Goal: Task Accomplishment & Management: Use online tool/utility

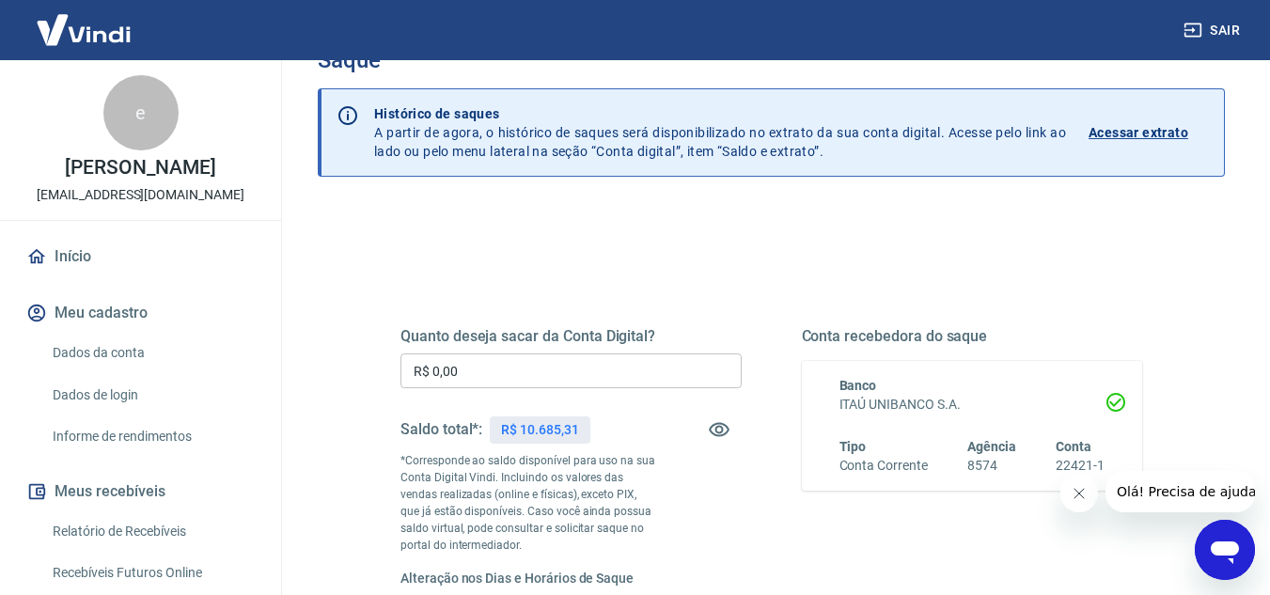
scroll to position [94, 0]
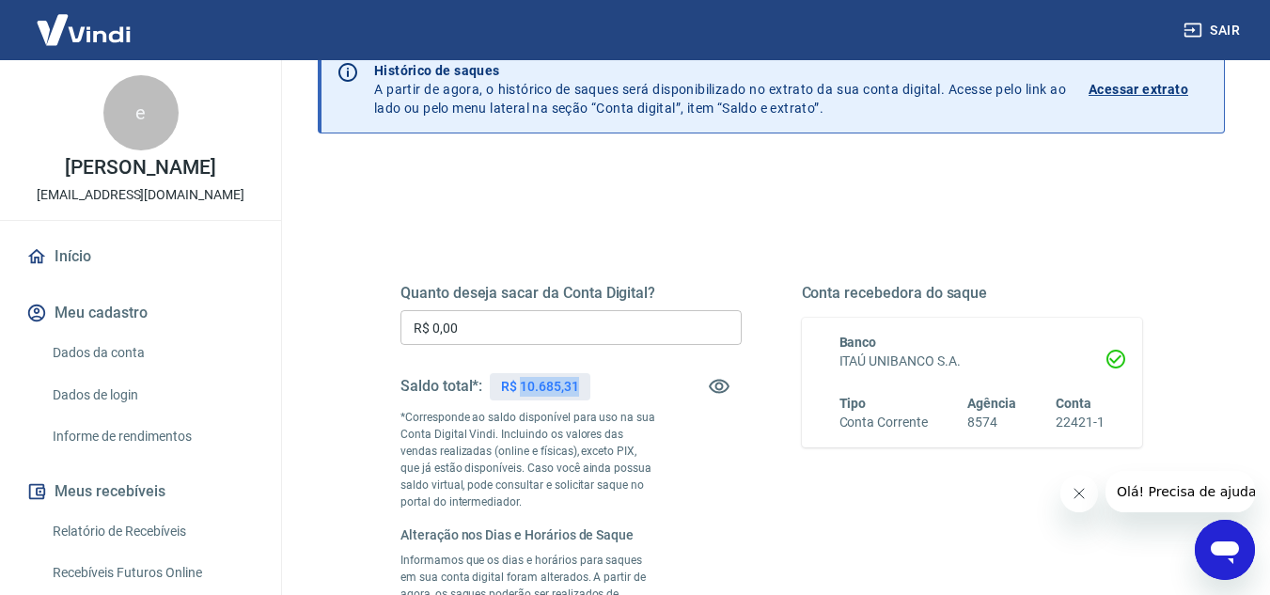
drag, startPoint x: 523, startPoint y: 381, endPoint x: 584, endPoint y: 393, distance: 62.3
click at [584, 393] on div "R$ 10.685,31" at bounding box center [540, 386] width 100 height 27
copy p "10.685,31"
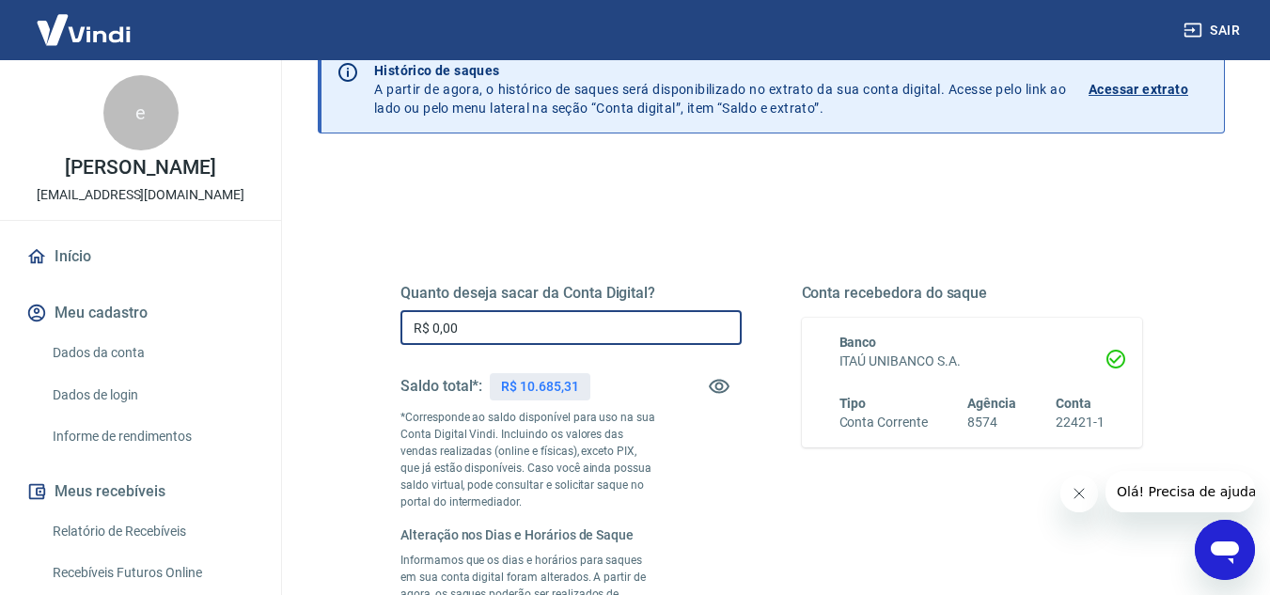
click at [558, 332] on input "R$ 0,00" at bounding box center [570, 327] width 341 height 35
paste input "text"
drag, startPoint x: 447, startPoint y: 322, endPoint x: 512, endPoint y: 334, distance: 65.8
click at [509, 333] on input "R$ 0,00" at bounding box center [570, 327] width 341 height 35
paste input "10.685,31"
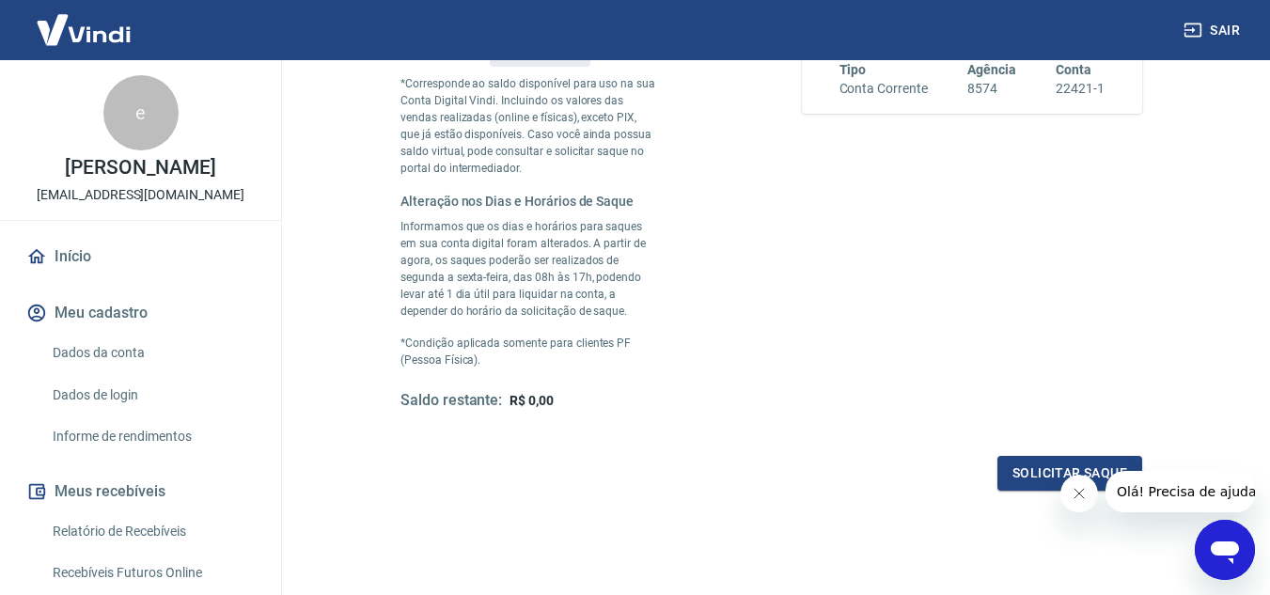
scroll to position [470, 0]
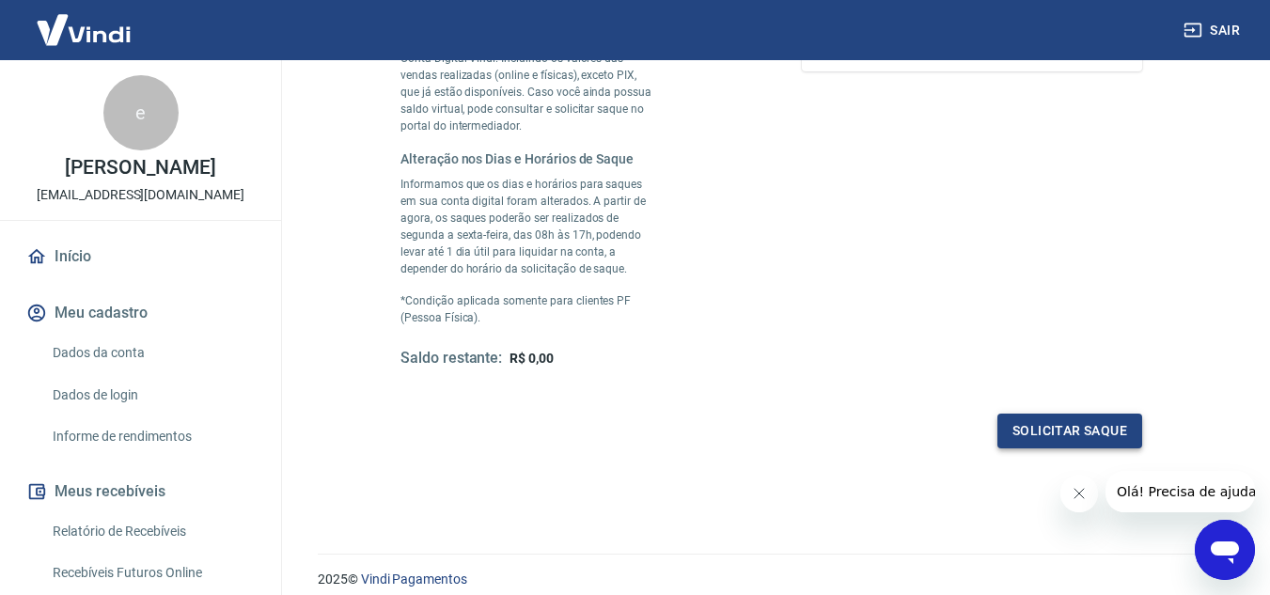
type input "R$ 10.685,31"
click at [1111, 425] on button "Solicitar saque" at bounding box center [1069, 431] width 145 height 35
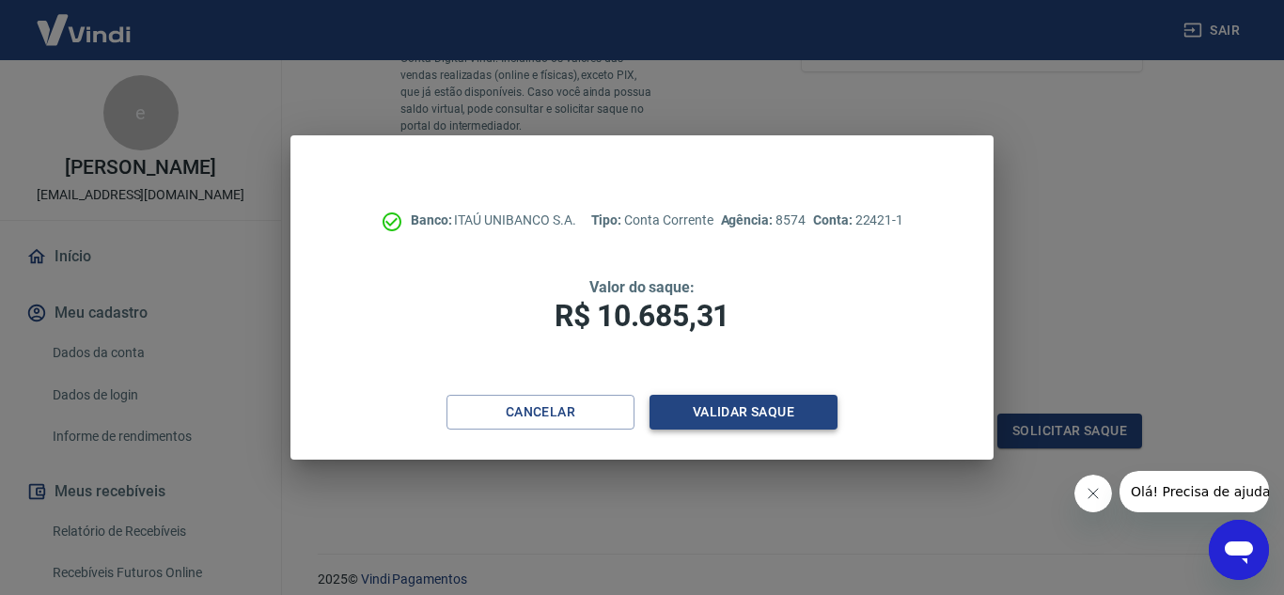
click at [706, 413] on button "Validar saque" at bounding box center [744, 412] width 188 height 35
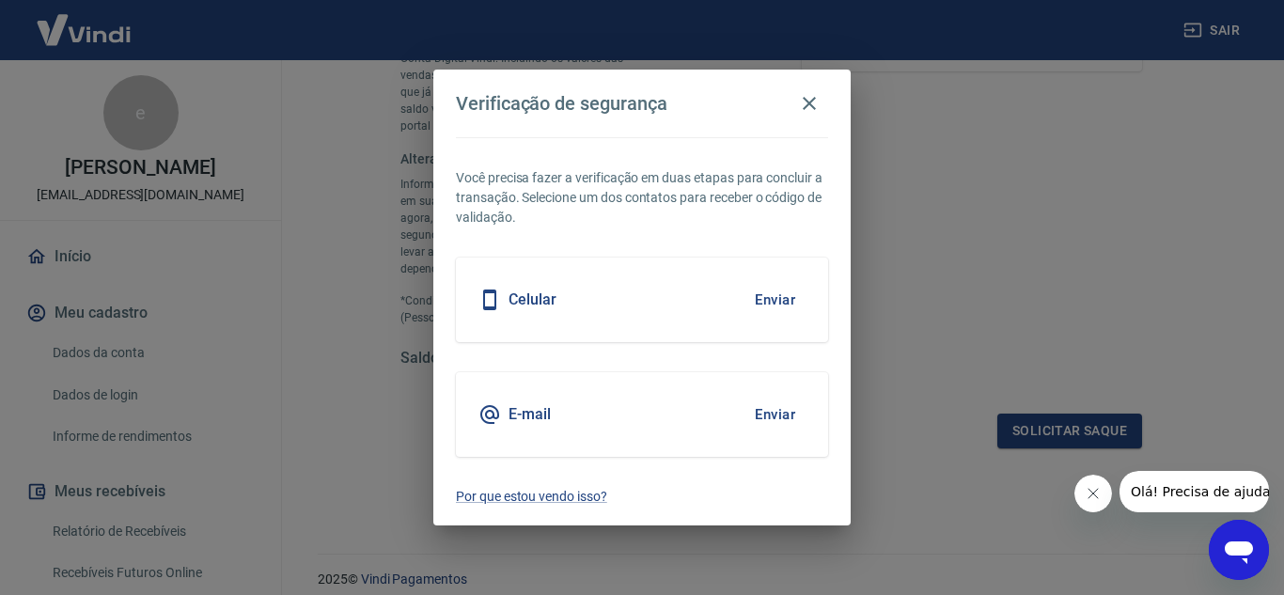
click at [770, 427] on button "Enviar" at bounding box center [775, 414] width 61 height 39
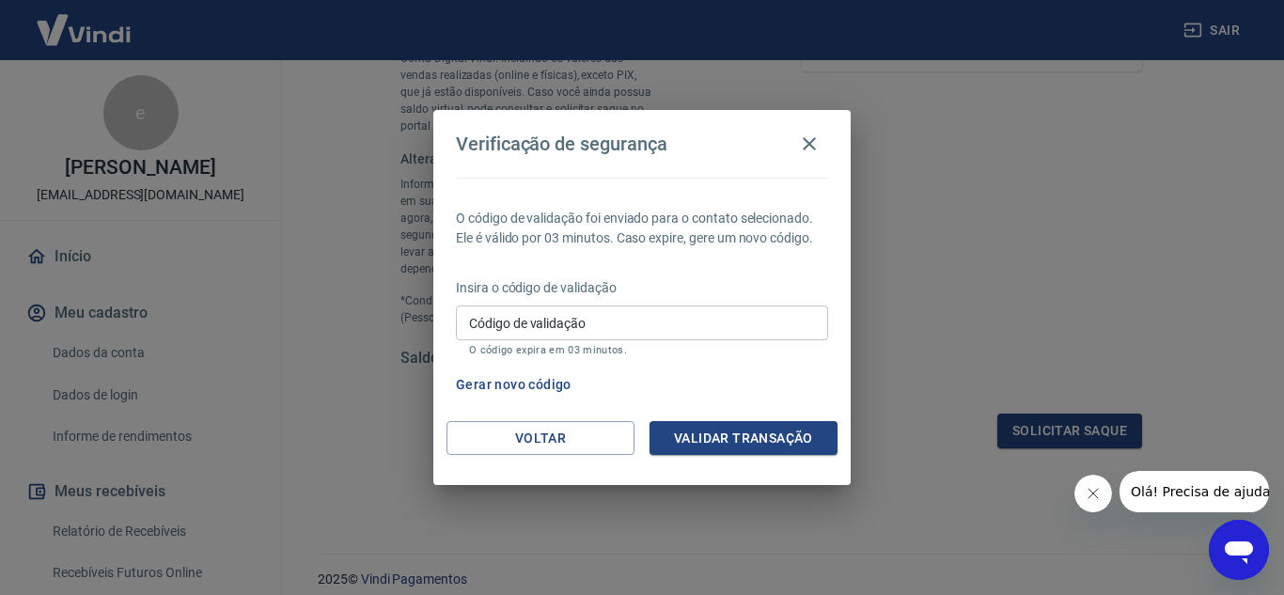
click at [670, 339] on input "Código de validação" at bounding box center [642, 323] width 372 height 35
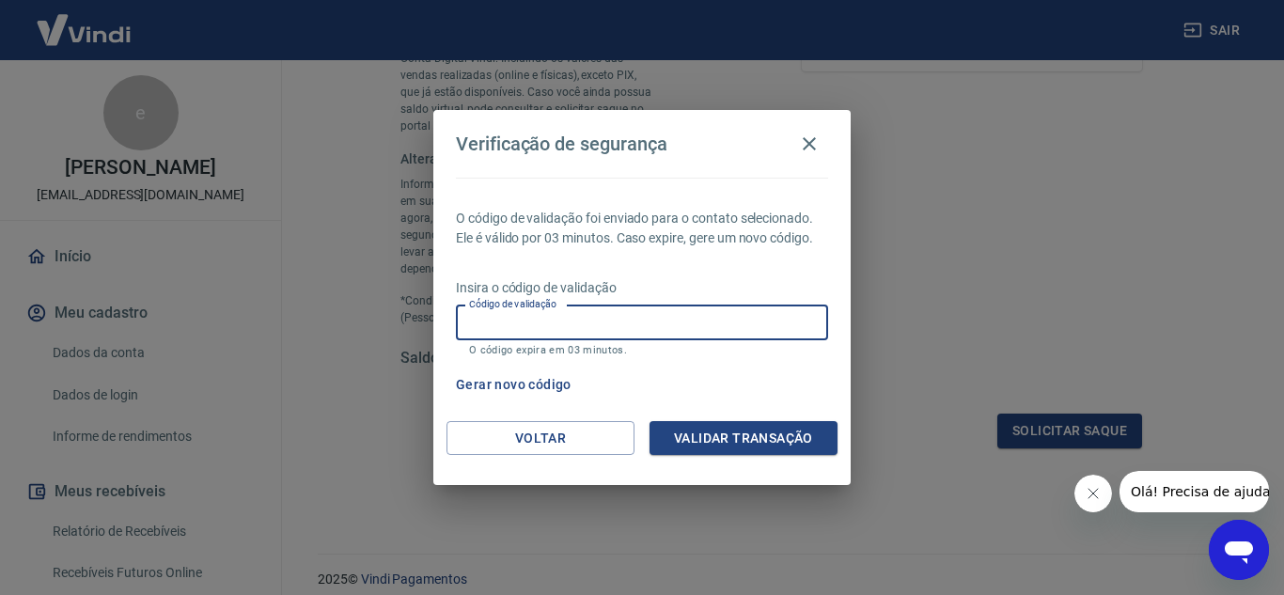
click at [705, 320] on input "Código de validação" at bounding box center [642, 323] width 372 height 35
click at [576, 320] on input "Código de validação" at bounding box center [642, 323] width 372 height 35
click at [595, 331] on input "Código de validação" at bounding box center [642, 323] width 372 height 35
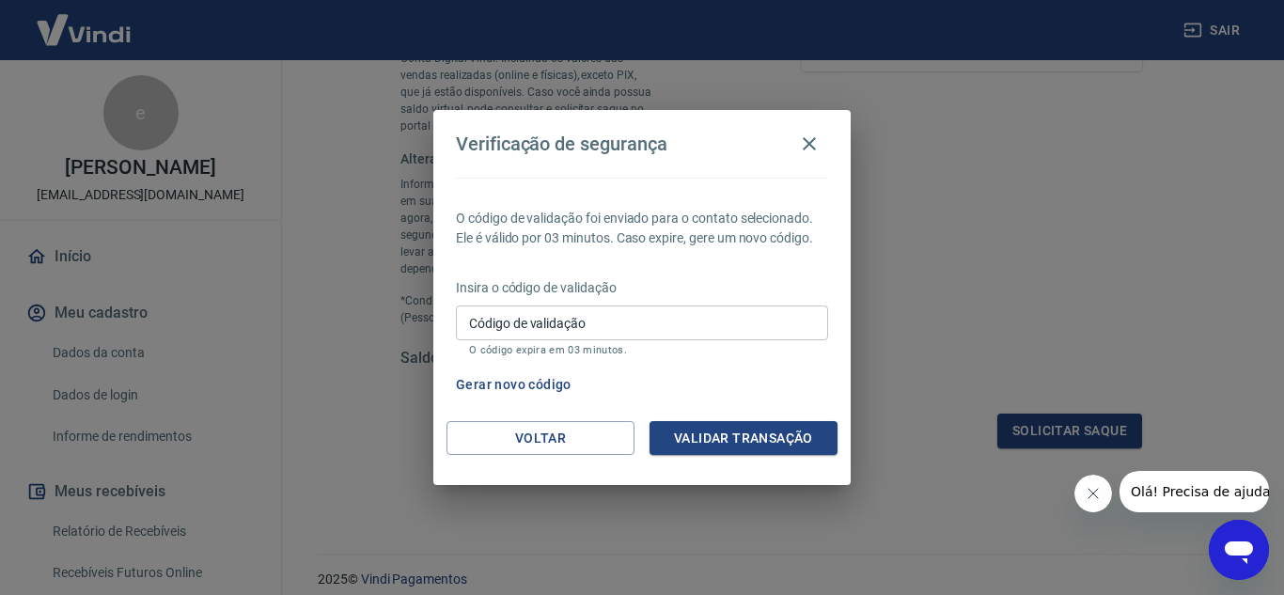
click at [796, 362] on div "O código de validação foi enviado para o contato selecionado. Ele é válido por …" at bounding box center [641, 299] width 417 height 243
click at [735, 440] on button "Validar transação" at bounding box center [744, 438] width 188 height 35
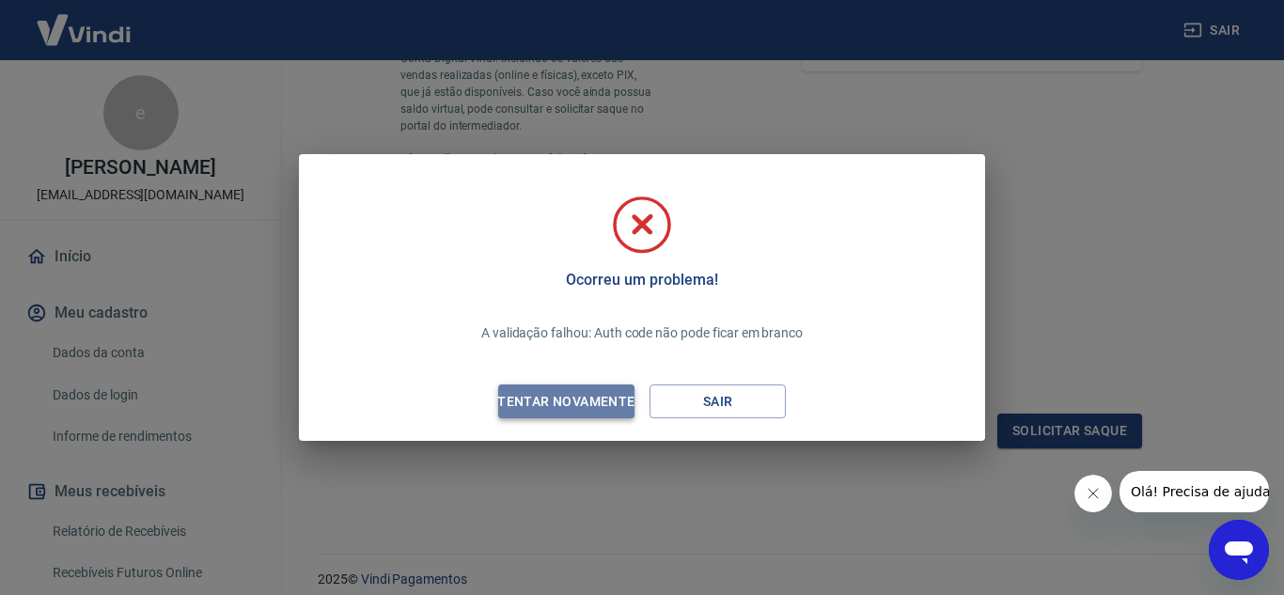
click at [549, 401] on div "Tentar novamente" at bounding box center [566, 402] width 182 height 24
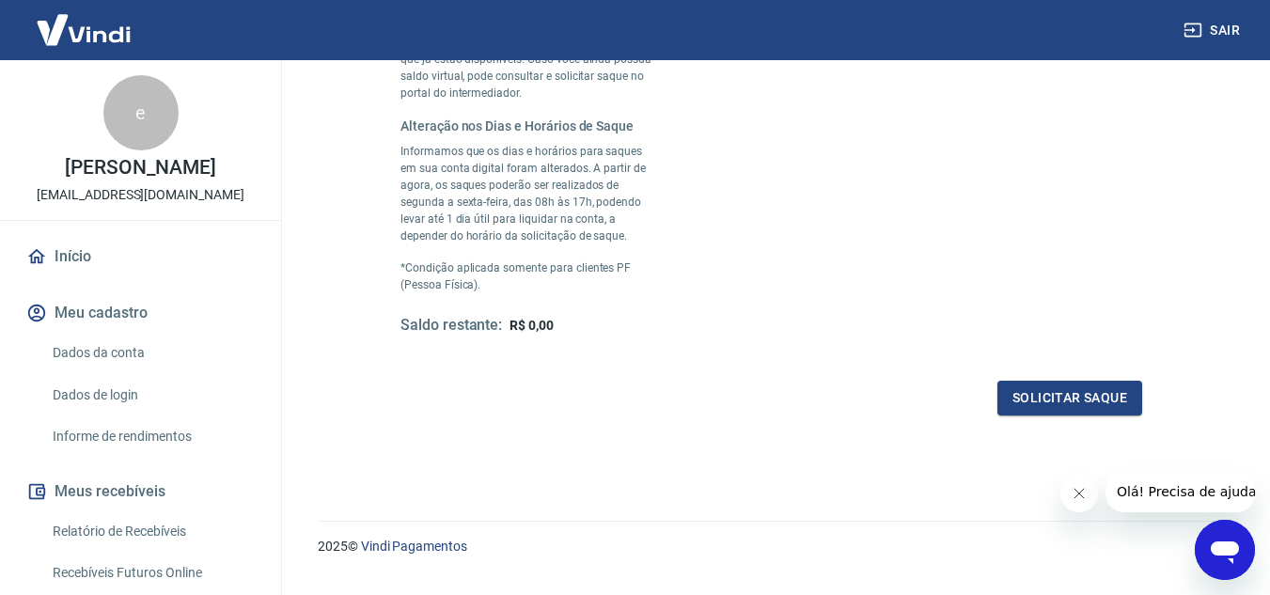
scroll to position [509, 0]
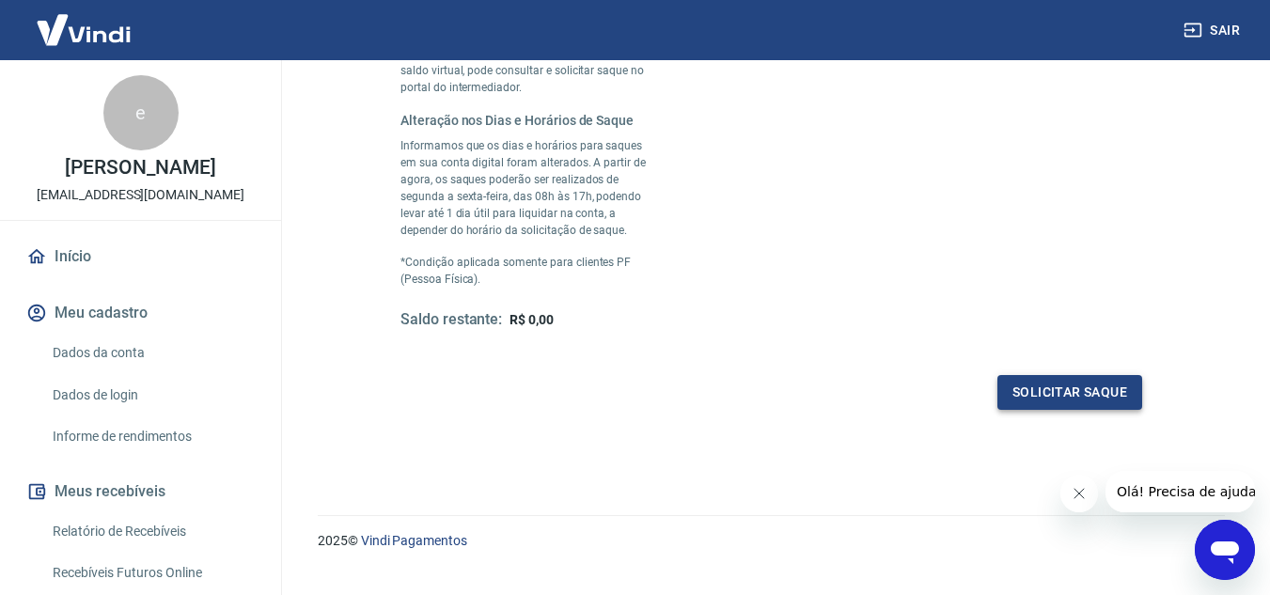
click at [1083, 400] on button "Solicitar saque" at bounding box center [1069, 392] width 145 height 35
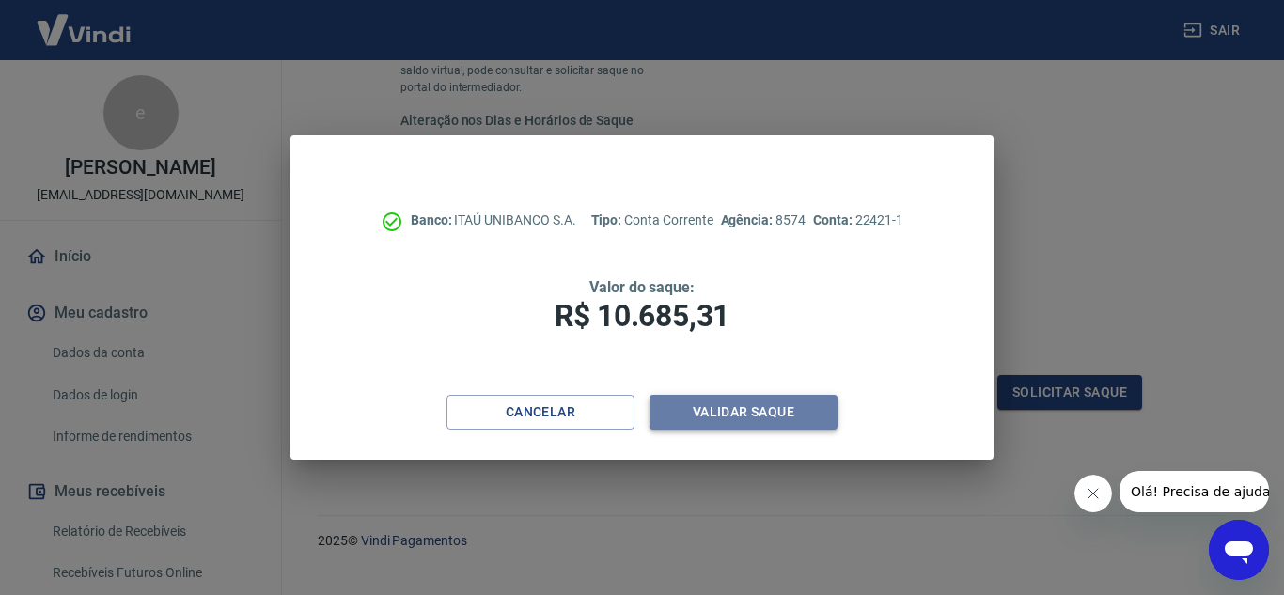
click at [747, 417] on button "Validar saque" at bounding box center [744, 412] width 188 height 35
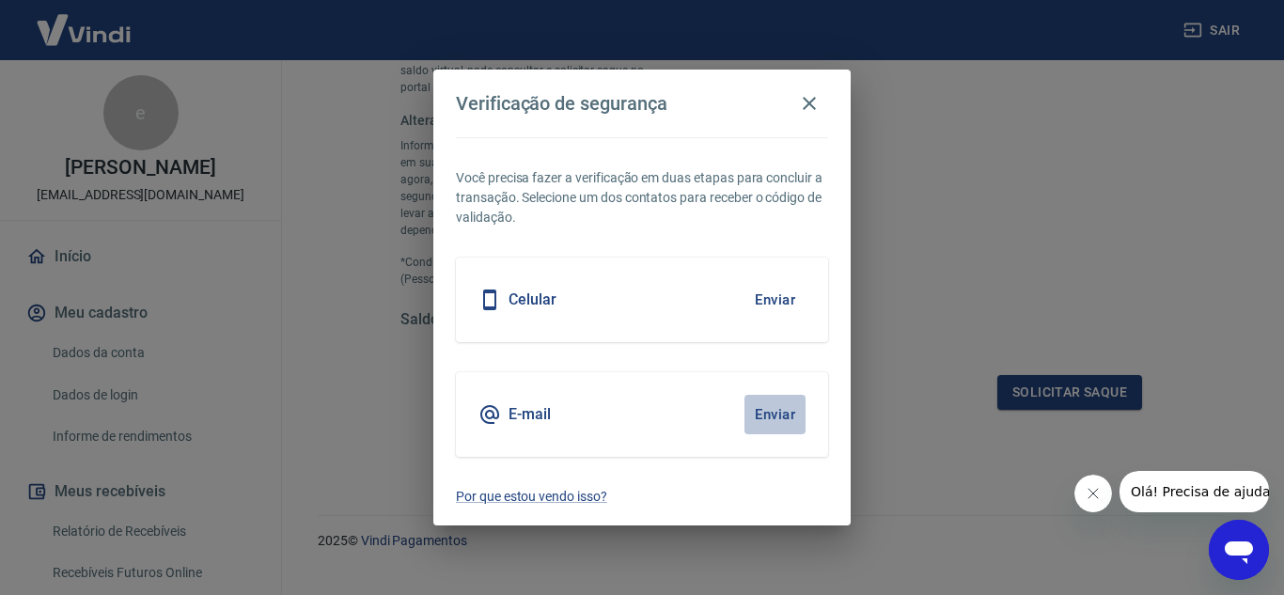
click at [791, 410] on button "Enviar" at bounding box center [775, 414] width 61 height 39
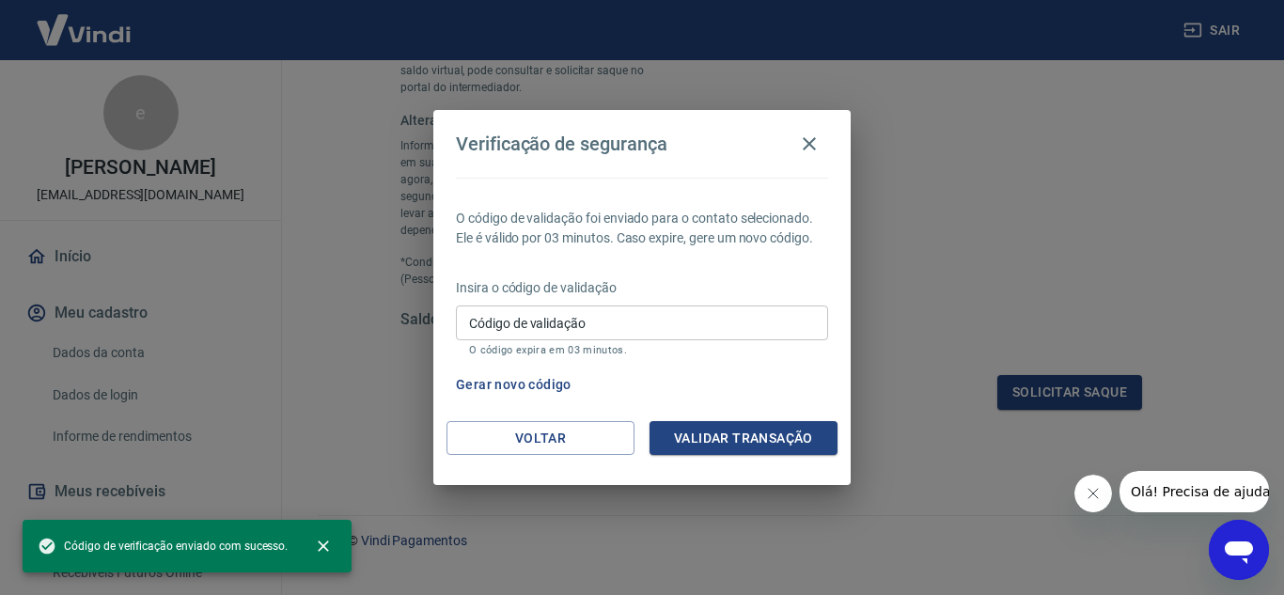
click at [596, 333] on input "Código de validação" at bounding box center [642, 323] width 372 height 35
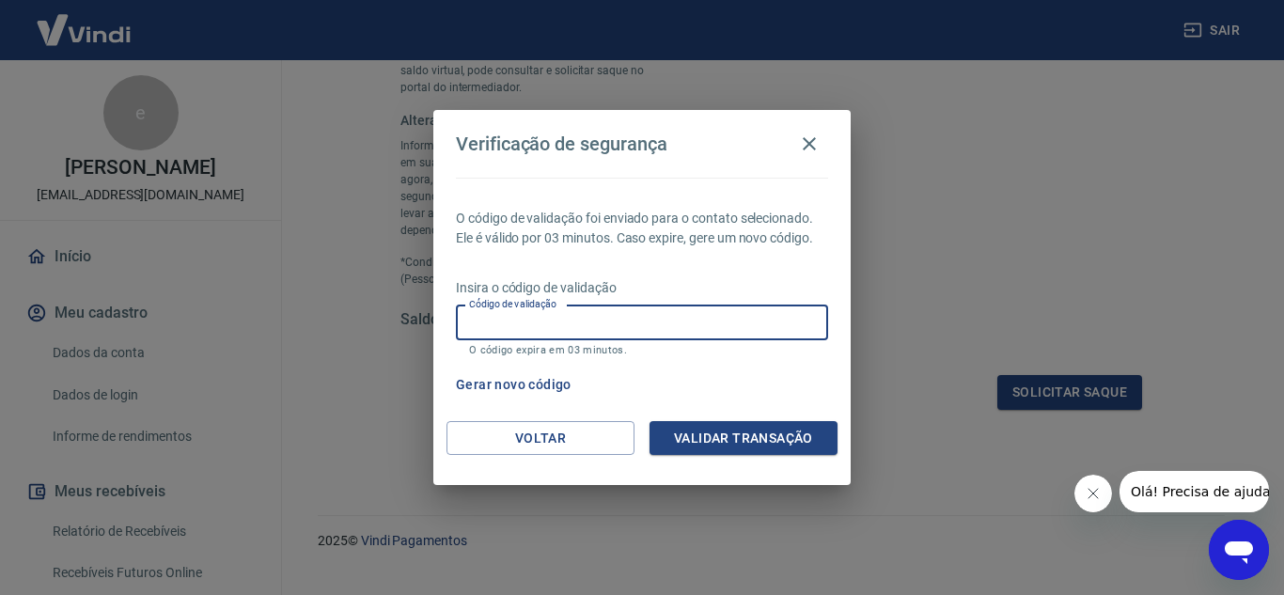
click at [709, 353] on p "O código expira em 03 minutos." at bounding box center [642, 350] width 346 height 12
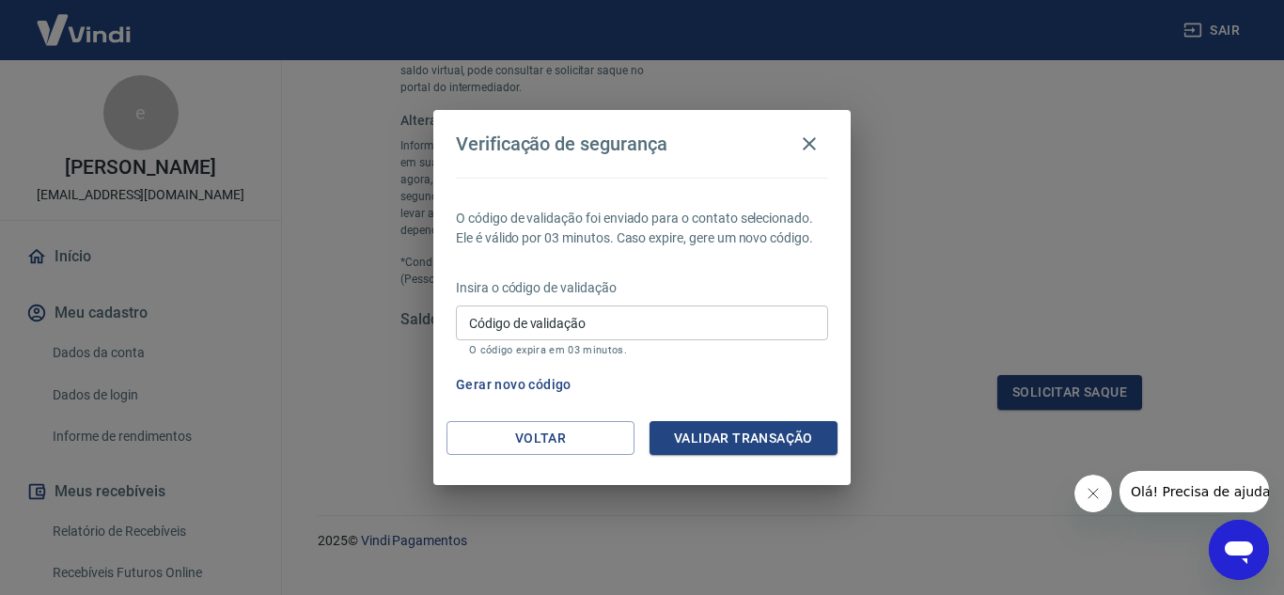
click at [525, 386] on button "Gerar novo código" at bounding box center [513, 385] width 131 height 35
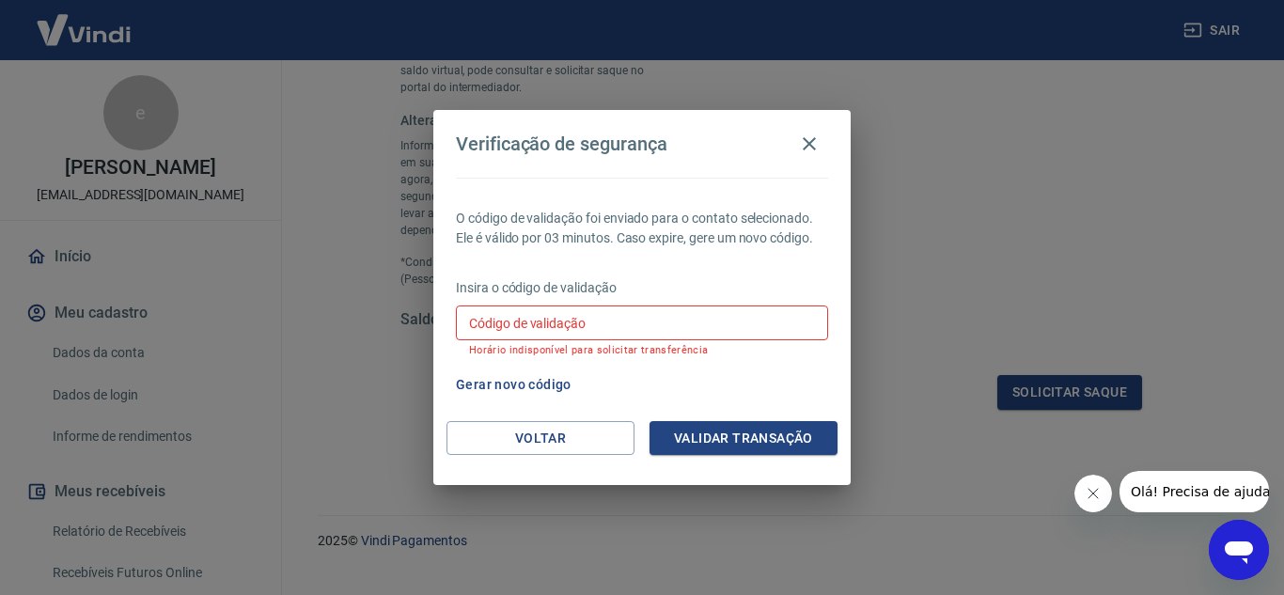
click at [516, 379] on button "Gerar novo código" at bounding box center [513, 385] width 131 height 35
click at [507, 433] on button "Voltar" at bounding box center [541, 438] width 188 height 35
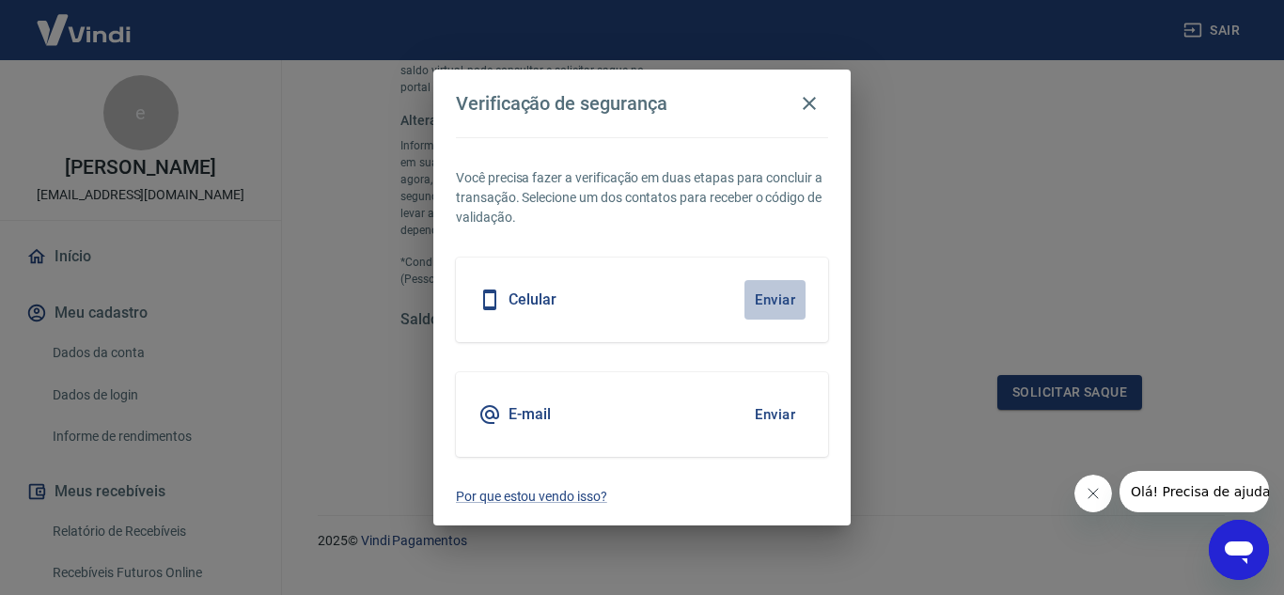
click at [784, 297] on button "Enviar" at bounding box center [775, 299] width 61 height 39
click at [777, 303] on button "Enviar" at bounding box center [775, 299] width 61 height 39
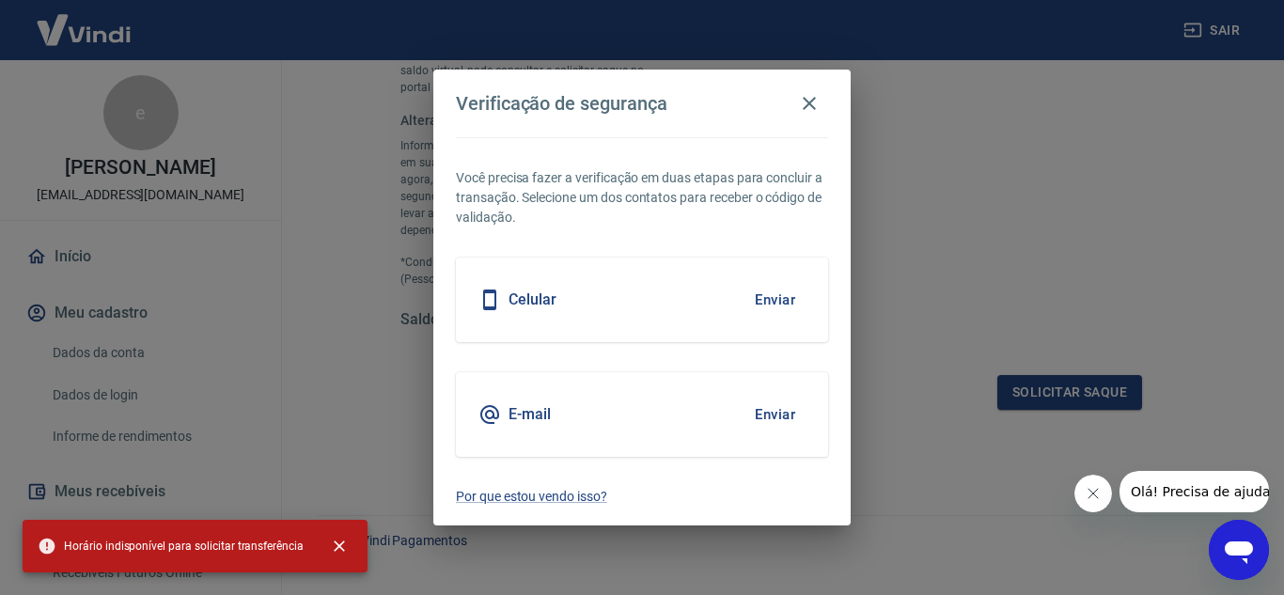
click at [777, 410] on button "Enviar" at bounding box center [775, 414] width 61 height 39
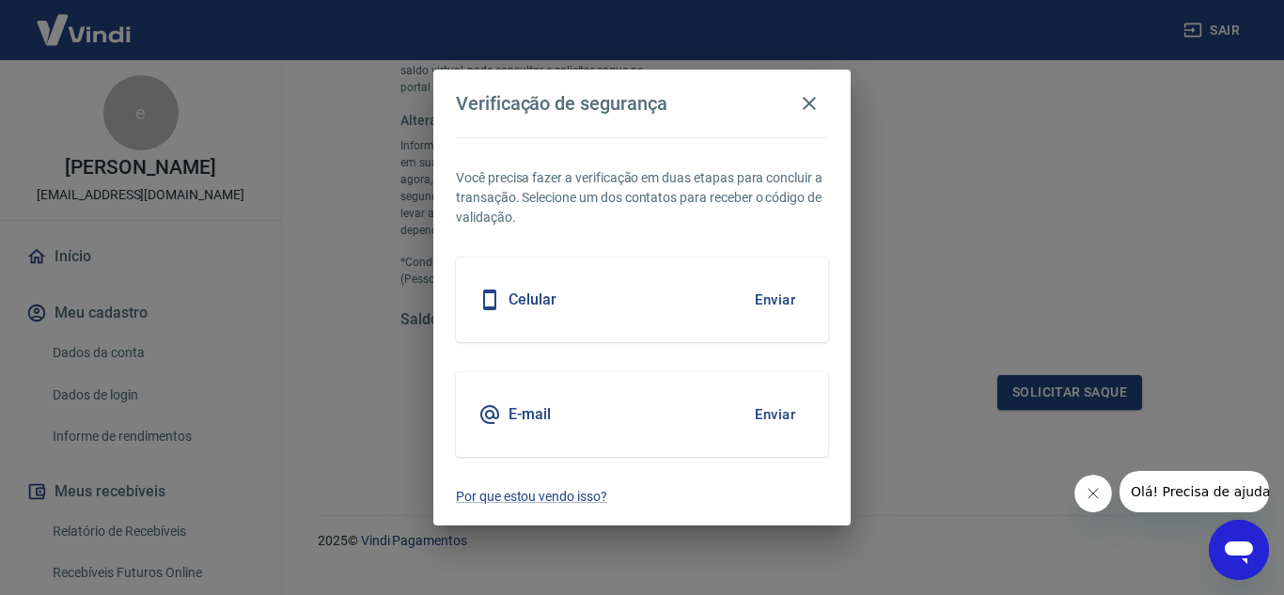
click at [1051, 232] on div "Verificação de segurança Você precisa fazer a verificação em duas etapas para c…" at bounding box center [642, 297] width 1284 height 595
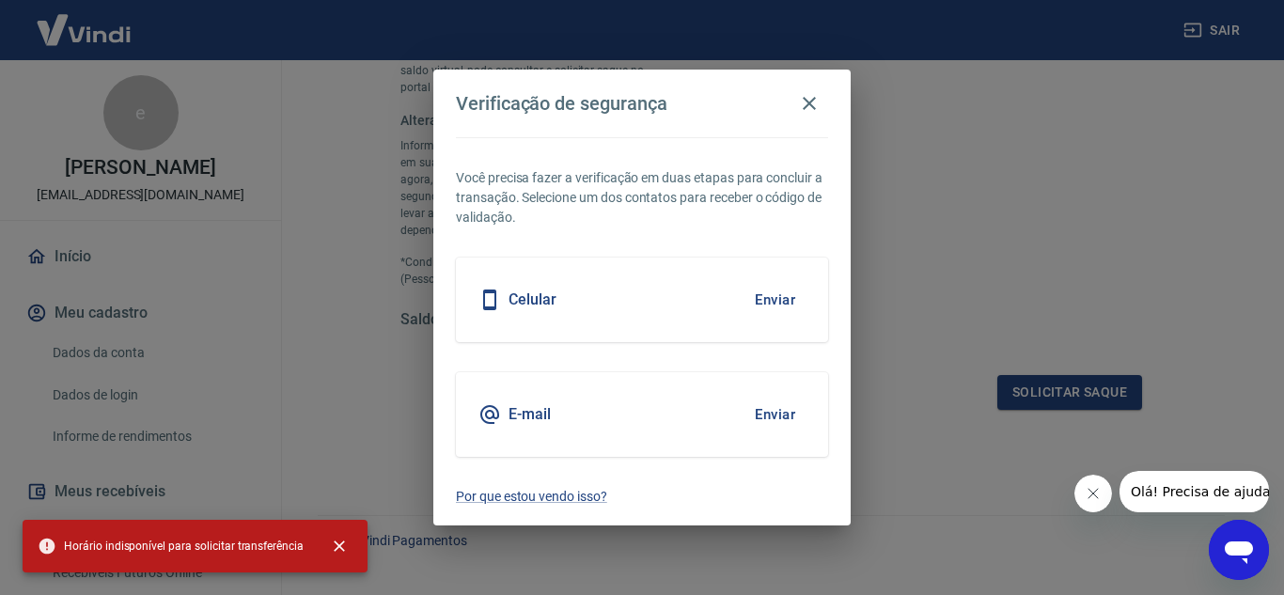
click at [1146, 211] on div "Verificação de segurança Você precisa fazer a verificação em duas etapas para c…" at bounding box center [642, 297] width 1284 height 595
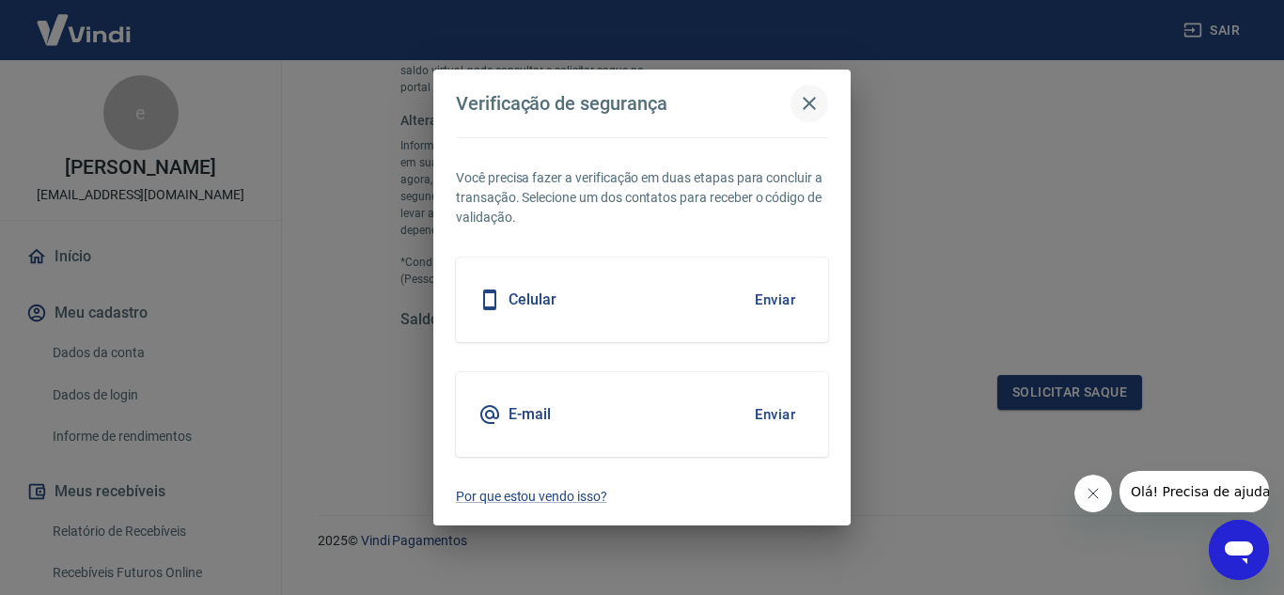
click at [811, 100] on icon "button" at bounding box center [809, 103] width 23 height 23
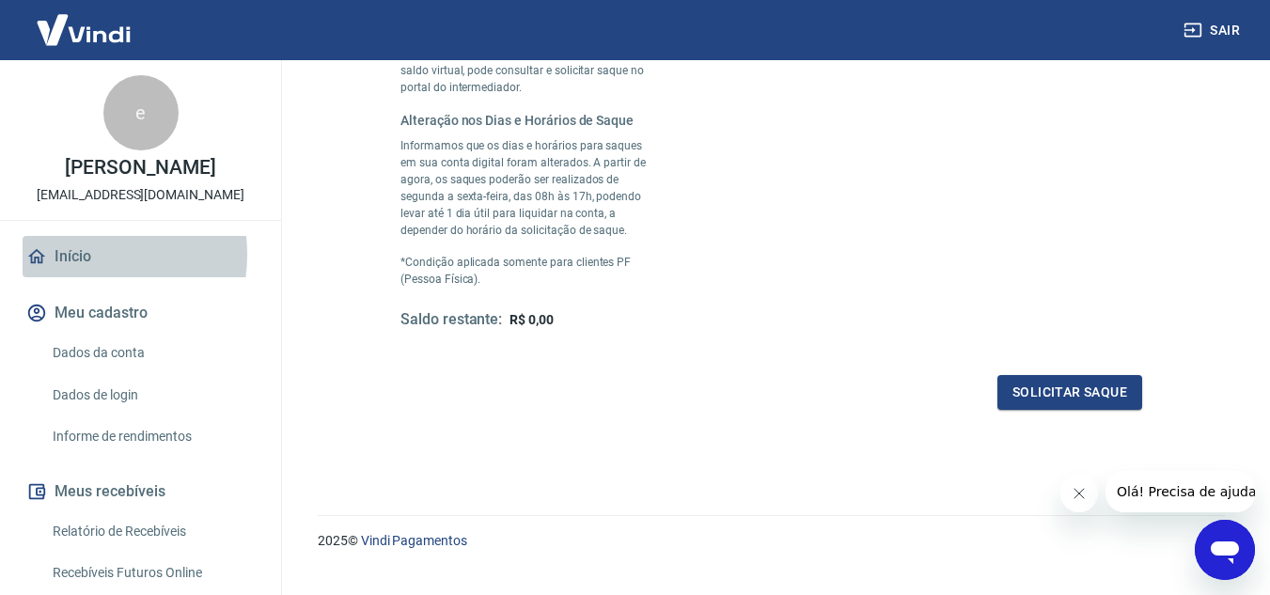
click at [77, 256] on link "Início" at bounding box center [141, 256] width 236 height 41
